Goal: Information Seeking & Learning: Learn about a topic

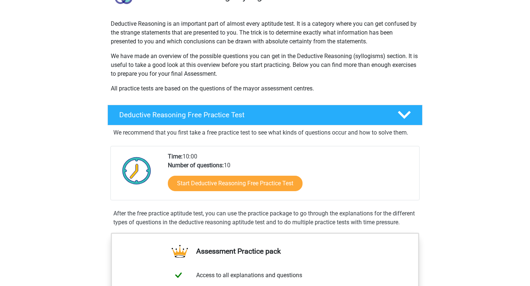
scroll to position [80, 0]
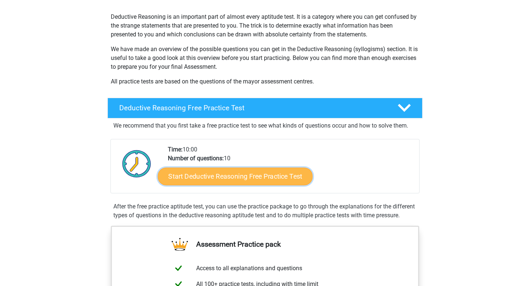
click at [201, 178] on link "Start Deductive Reasoning Free Practice Test" at bounding box center [235, 177] width 155 height 18
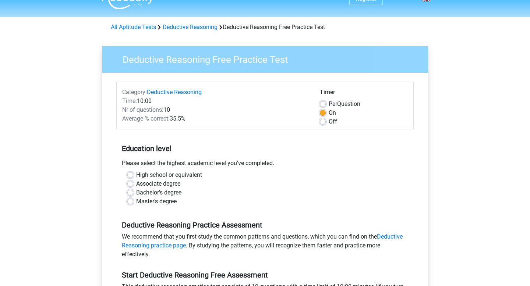
scroll to position [14, 0]
click at [162, 202] on label "Master's degree" at bounding box center [156, 201] width 41 height 9
click at [133, 202] on input "Master's degree" at bounding box center [130, 200] width 6 height 7
radio input "true"
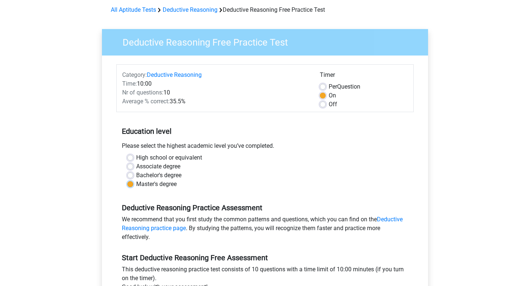
scroll to position [33, 0]
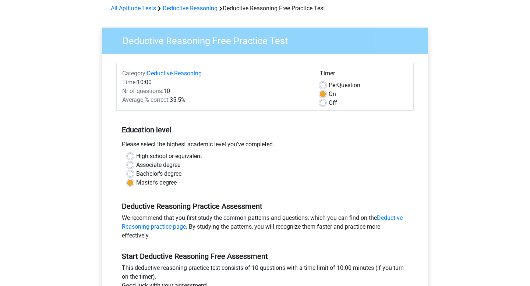
click at [329, 105] on label "Off" at bounding box center [333, 103] width 8 height 9
click at [325, 105] on input "Off" at bounding box center [323, 102] width 6 height 7
radio input "true"
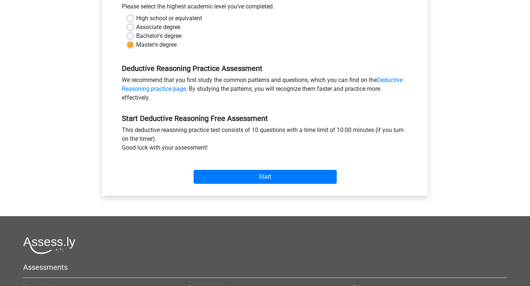
scroll to position [184, 0]
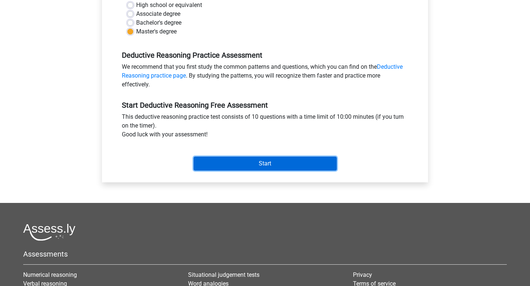
click at [291, 165] on input "Start" at bounding box center [265, 164] width 143 height 14
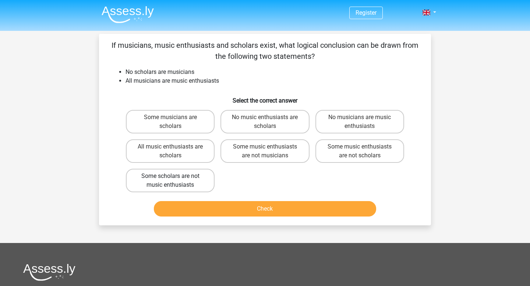
click at [209, 183] on label "Some scholars are not music enthusiasts" at bounding box center [170, 181] width 89 height 24
click at [175, 181] on input "Some scholars are not music enthusiasts" at bounding box center [172, 178] width 5 height 5
radio input "true"
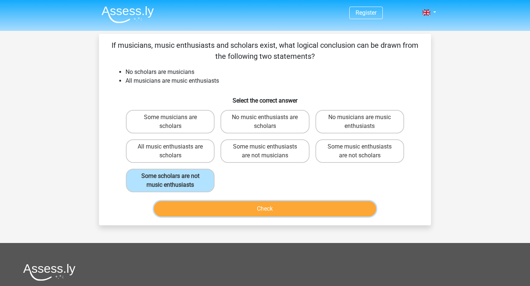
click at [221, 207] on button "Check" at bounding box center [265, 208] width 223 height 15
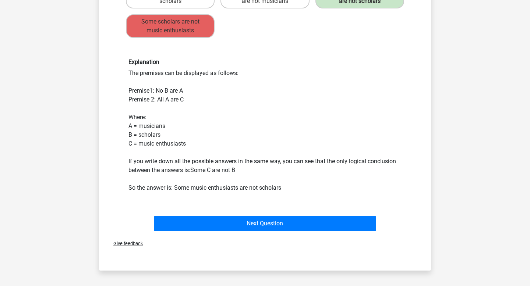
scroll to position [156, 0]
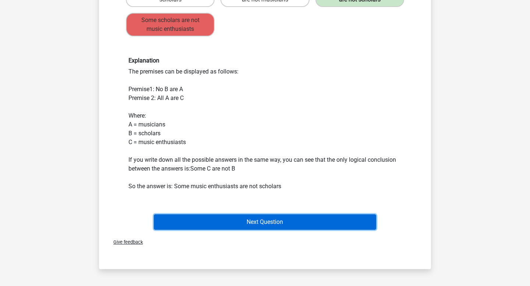
click at [286, 226] on button "Next Question" at bounding box center [265, 222] width 223 height 15
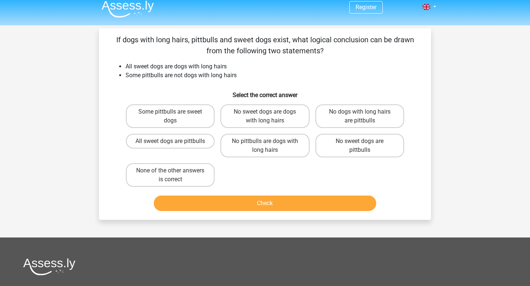
scroll to position [0, 0]
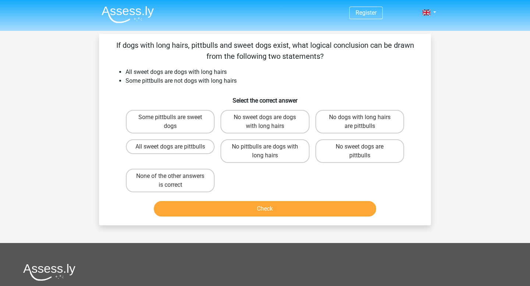
click at [313, 197] on div "Check" at bounding box center [265, 208] width 309 height 24
click at [192, 117] on label "Some pittbulls are sweet dogs" at bounding box center [170, 122] width 89 height 24
click at [175, 117] on input "Some pittbulls are sweet dogs" at bounding box center [172, 119] width 5 height 5
radio input "true"
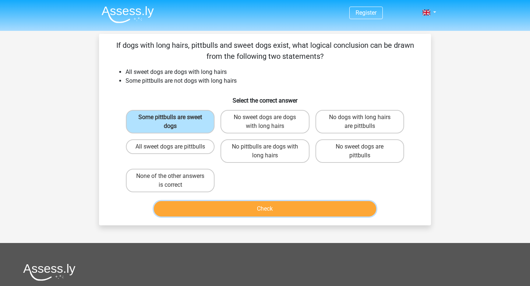
click at [264, 210] on button "Check" at bounding box center [265, 208] width 223 height 15
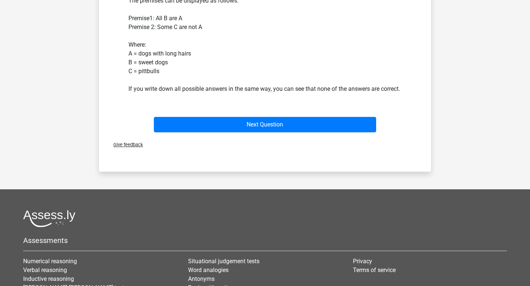
scroll to position [229, 0]
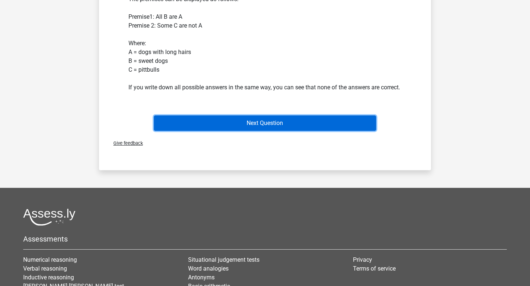
click at [291, 131] on button "Next Question" at bounding box center [265, 123] width 223 height 15
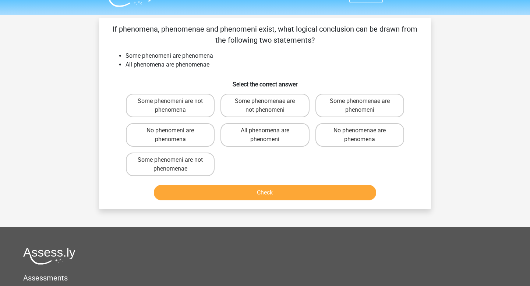
scroll to position [0, 0]
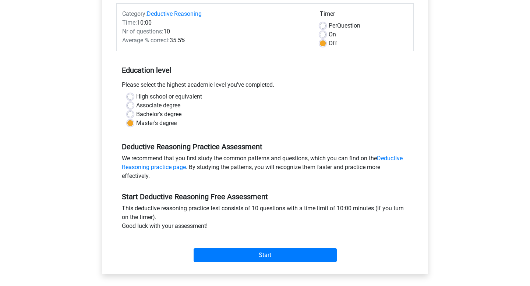
scroll to position [92, 0]
click at [154, 116] on label "Bachelor's degree" at bounding box center [158, 114] width 45 height 9
click at [133, 116] on input "Bachelor's degree" at bounding box center [130, 113] width 6 height 7
radio input "true"
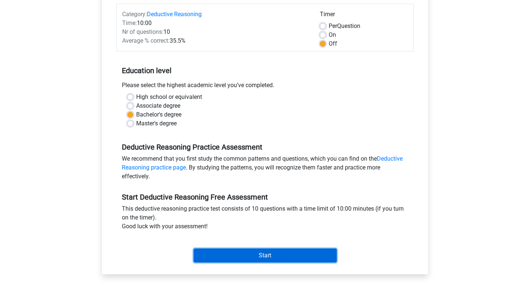
click at [253, 256] on input "Start" at bounding box center [265, 256] width 143 height 14
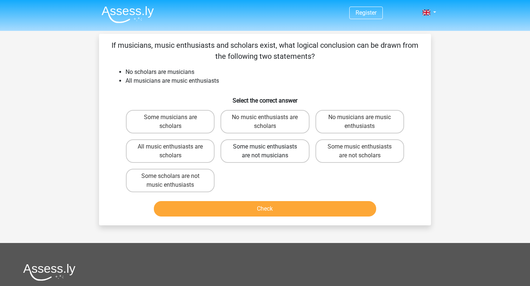
drag, startPoint x: 0, startPoint y: 0, endPoint x: 268, endPoint y: 163, distance: 313.5
click at [268, 163] on div "Register Nederlands English" at bounding box center [265, 219] width 530 height 438
click at [272, 154] on label "Some music enthusiasts are not musicians" at bounding box center [265, 152] width 89 height 24
click at [270, 152] on input "Some music enthusiasts are not musicians" at bounding box center [267, 149] width 5 height 5
radio input "true"
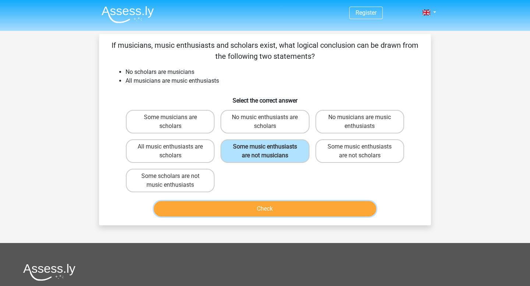
click at [203, 212] on button "Check" at bounding box center [265, 208] width 223 height 15
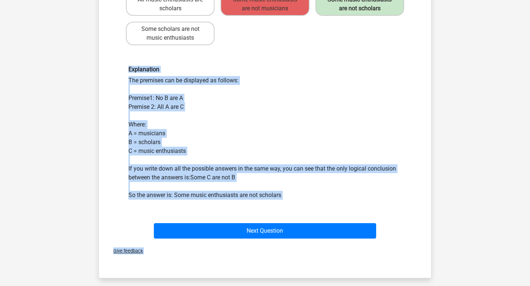
scroll to position [148, 0]
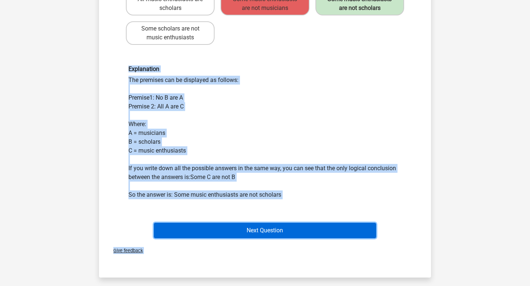
click at [184, 230] on button "Next Question" at bounding box center [265, 230] width 223 height 15
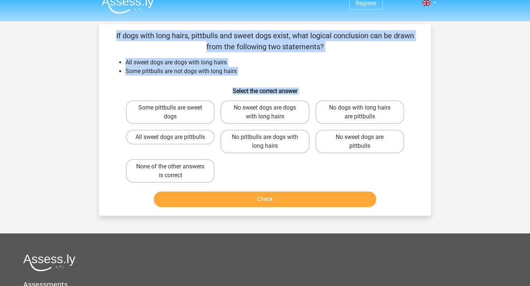
scroll to position [0, 0]
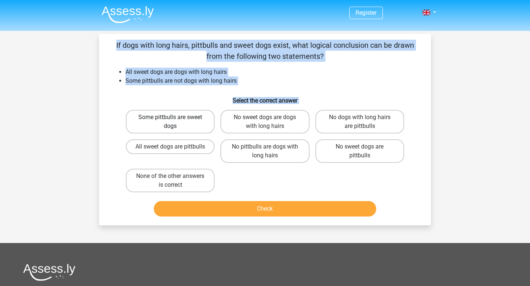
click at [190, 120] on label "Some pittbulls are sweet dogs" at bounding box center [170, 122] width 89 height 24
click at [175, 120] on input "Some pittbulls are sweet dogs" at bounding box center [172, 119] width 5 height 5
radio input "true"
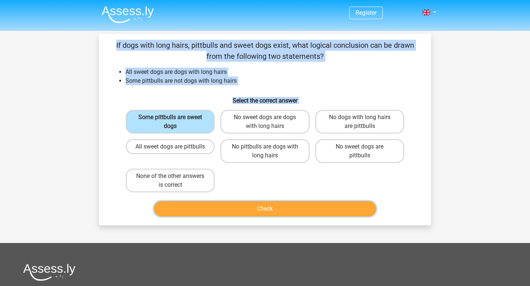
click at [204, 207] on button "Check" at bounding box center [265, 208] width 223 height 15
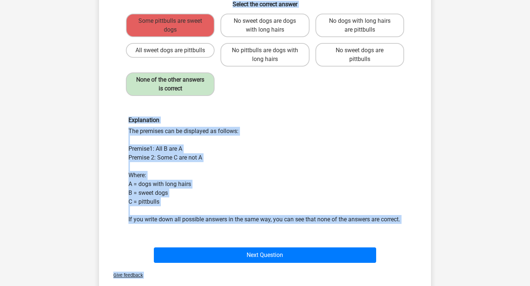
scroll to position [100, 0]
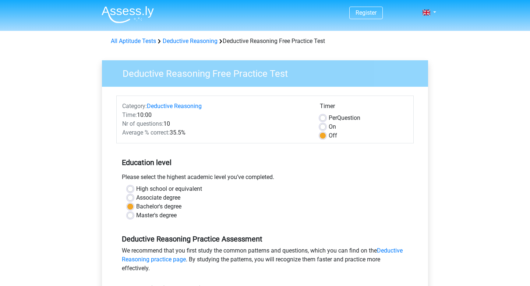
scroll to position [92, 0]
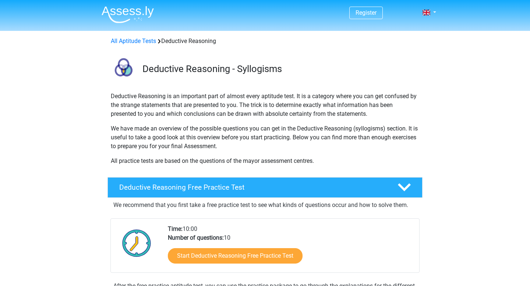
scroll to position [80, 0]
